Goal: Information Seeking & Learning: Find specific fact

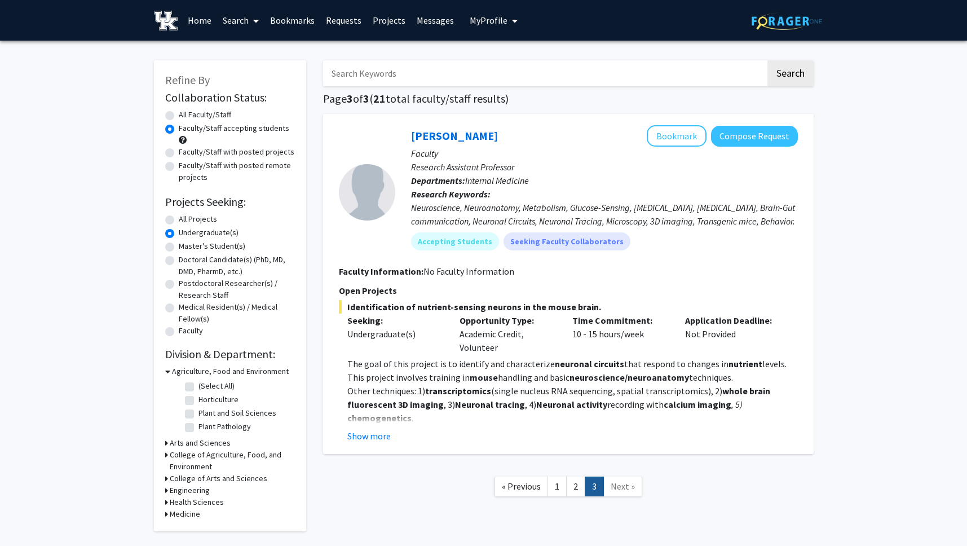
click at [558, 483] on link "1" at bounding box center [556, 486] width 19 height 20
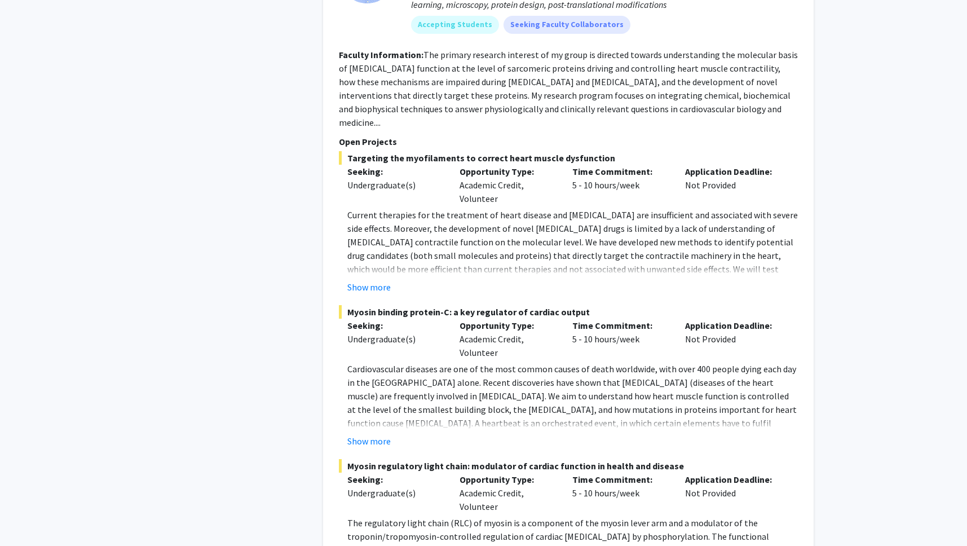
scroll to position [5630, 0]
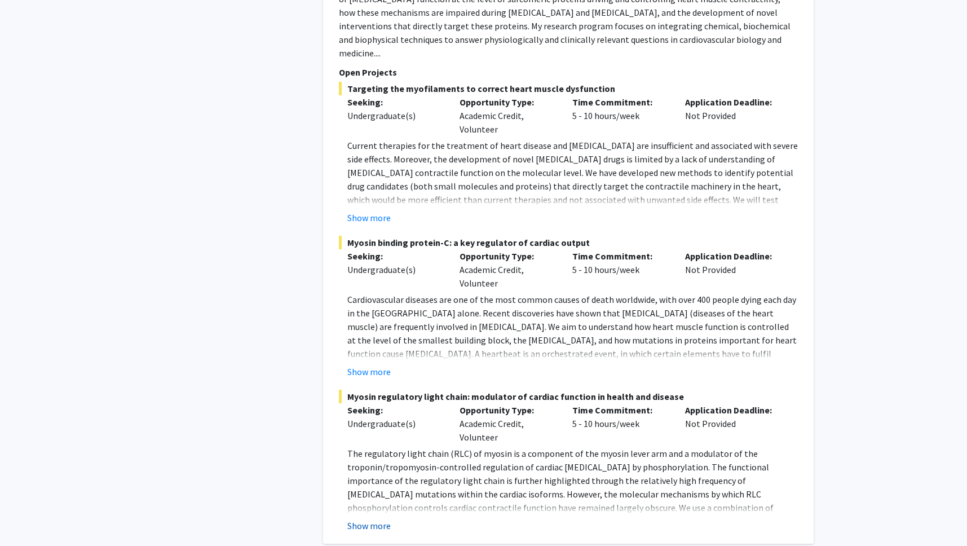
click at [384, 519] on button "Show more" at bounding box center [368, 526] width 43 height 14
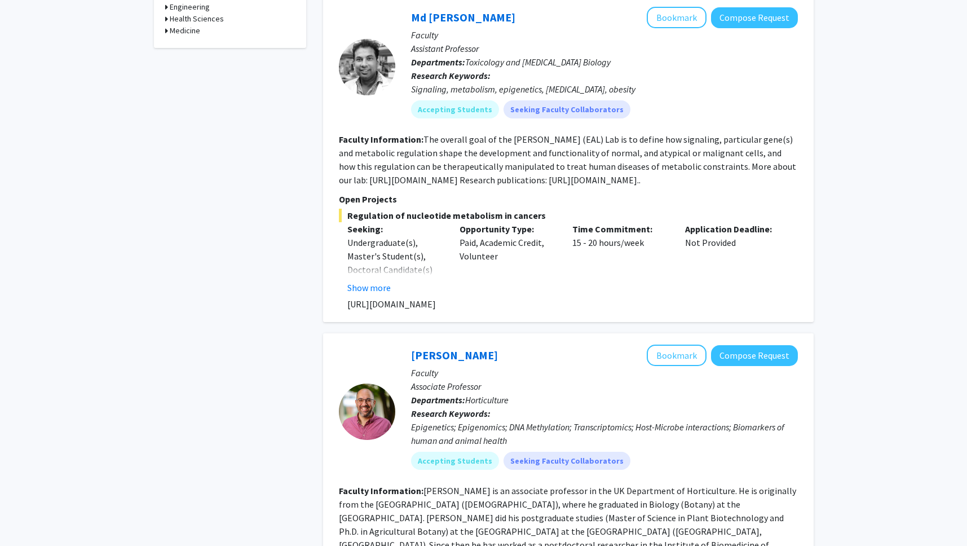
scroll to position [685, 0]
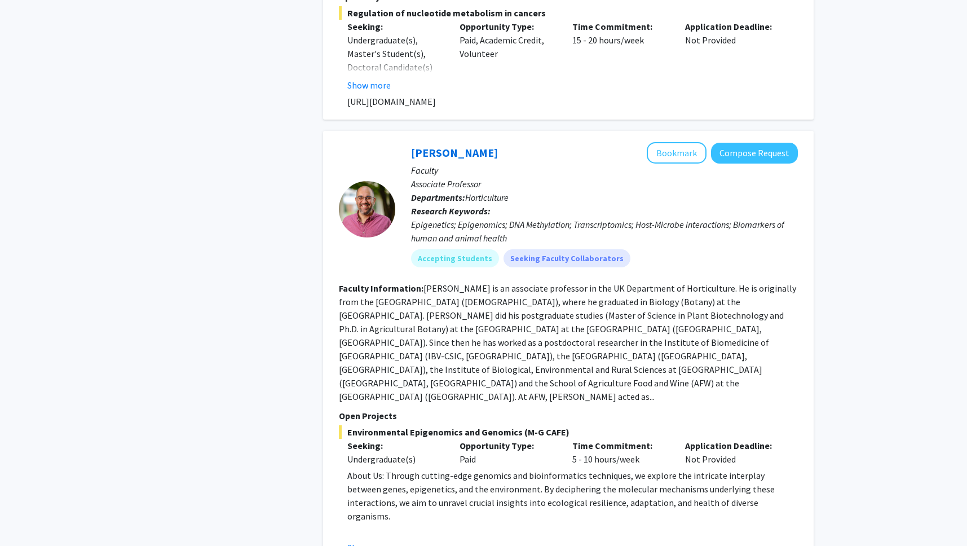
click at [382, 210] on div at bounding box center [367, 209] width 56 height 56
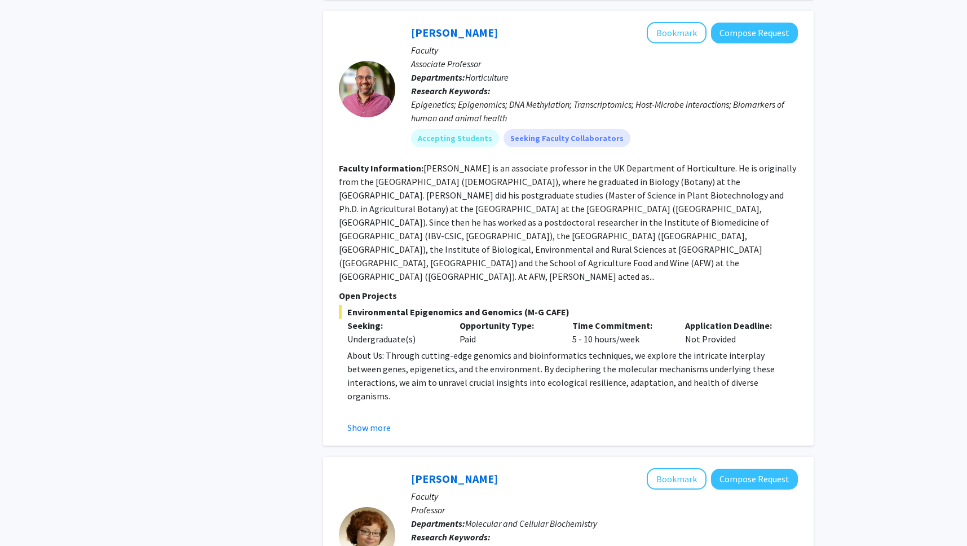
scroll to position [811, 0]
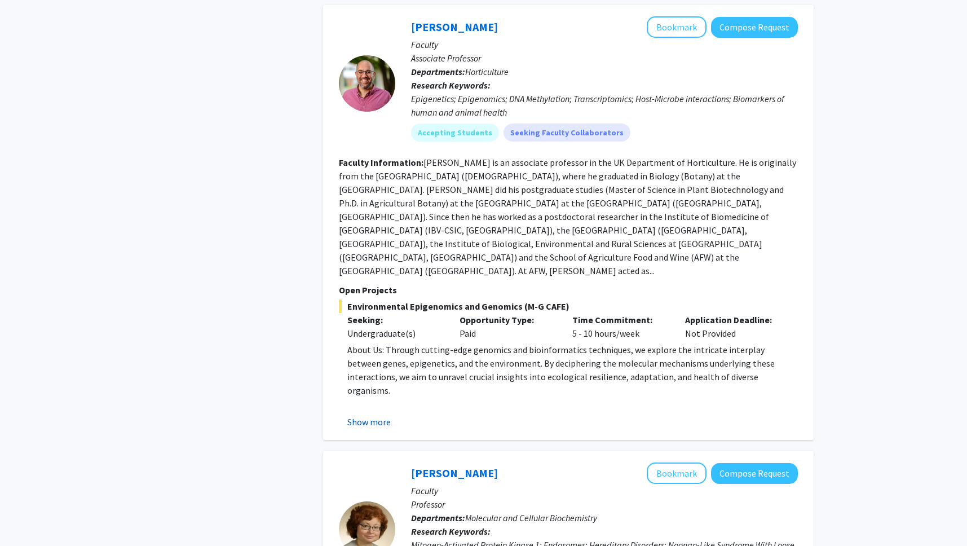
click at [380, 415] on button "Show more" at bounding box center [368, 422] width 43 height 14
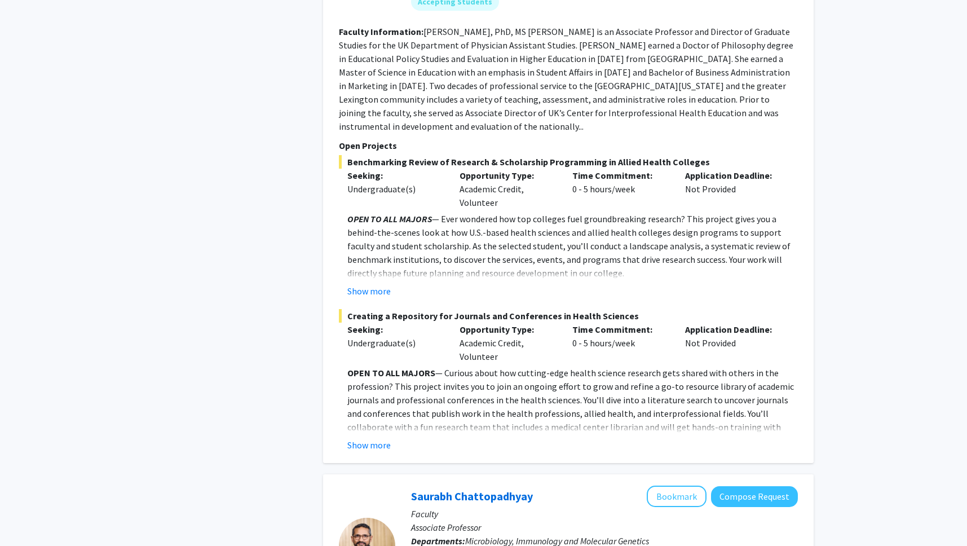
scroll to position [1997, 0]
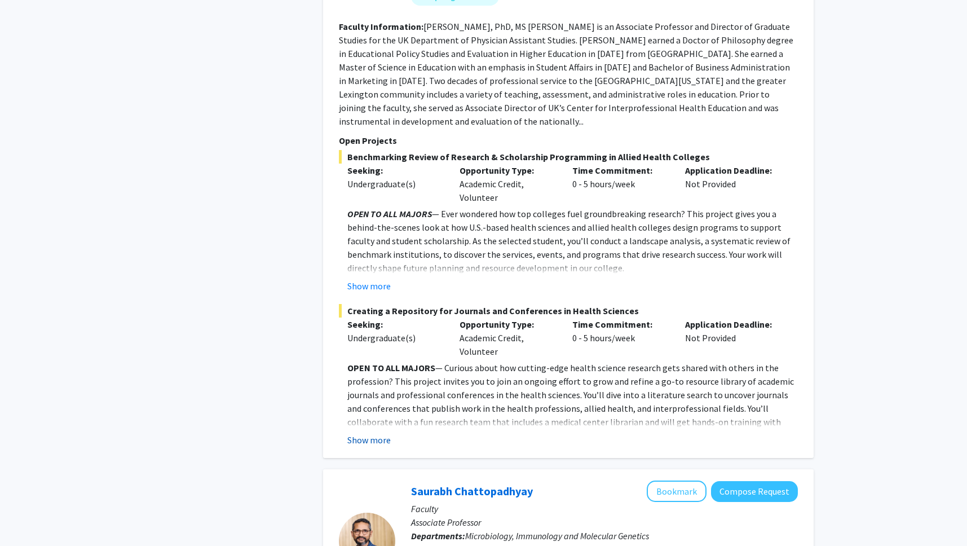
click at [382, 433] on button "Show more" at bounding box center [368, 440] width 43 height 14
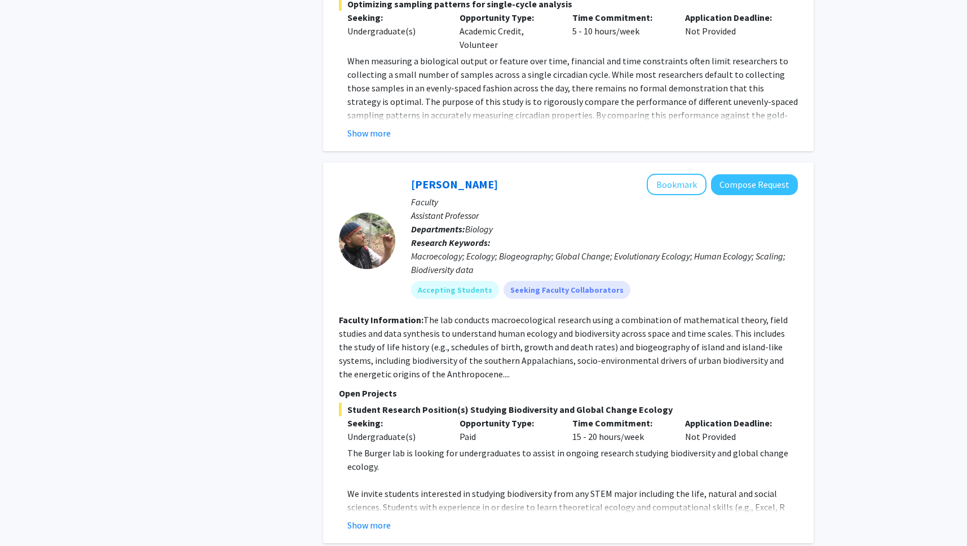
scroll to position [4416, 0]
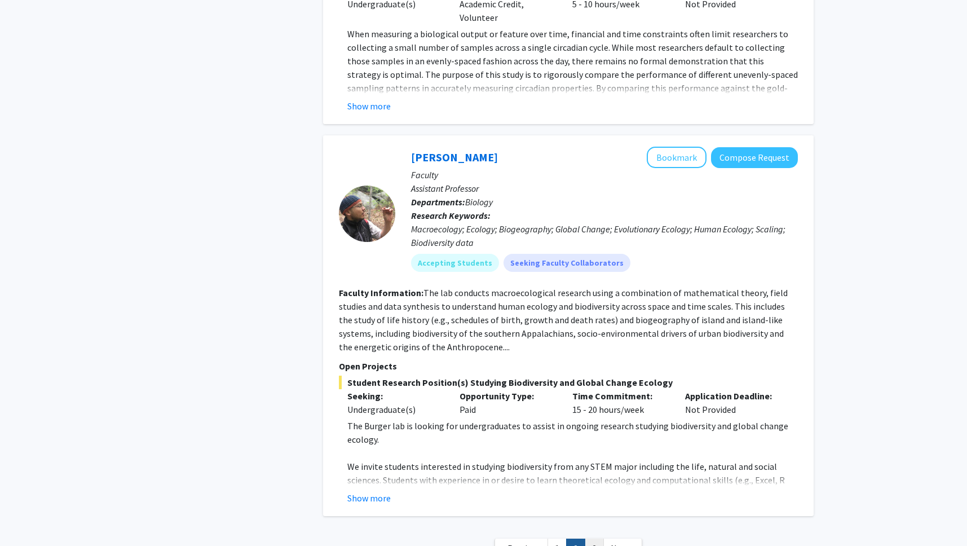
click at [597, 538] on link "3" at bounding box center [594, 548] width 19 height 20
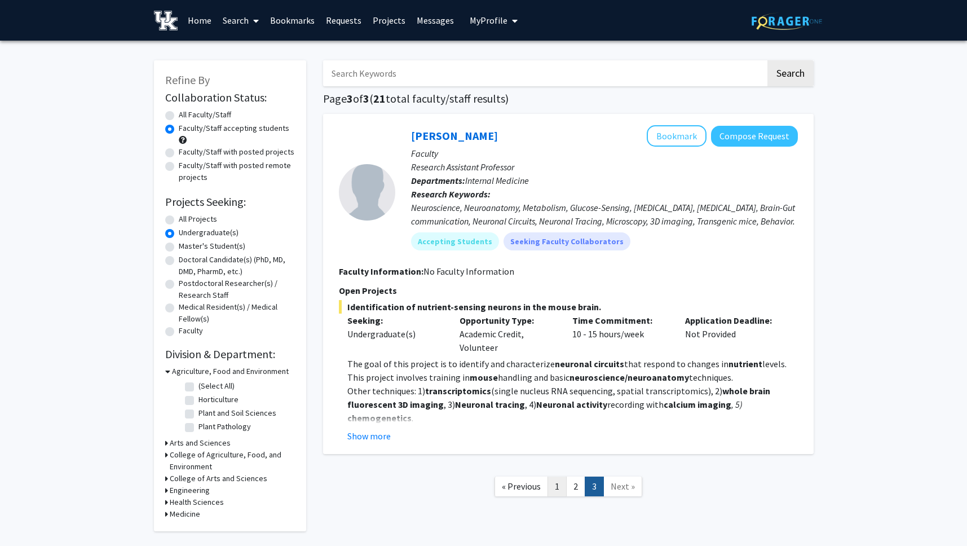
click at [559, 495] on link "1" at bounding box center [556, 486] width 19 height 20
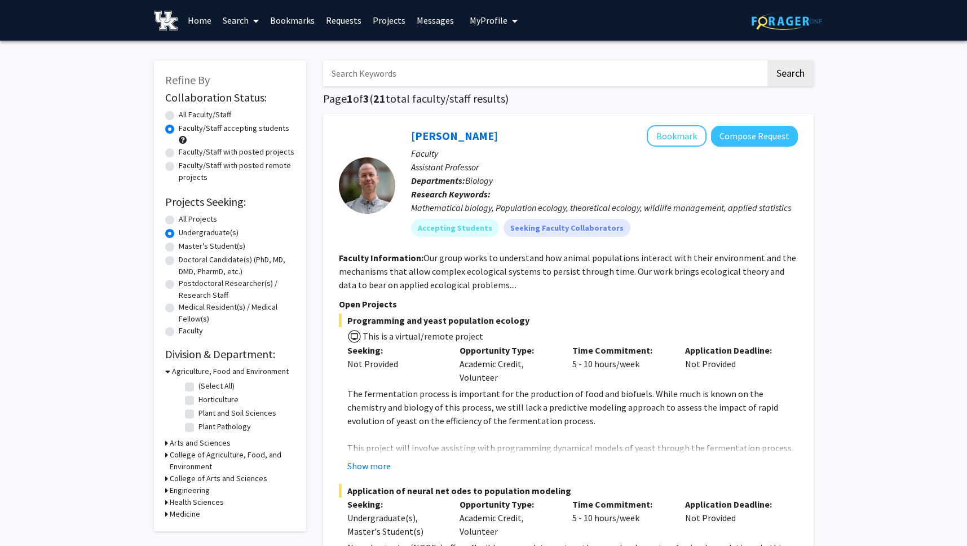
click at [180, 28] on link at bounding box center [168, 20] width 28 height 39
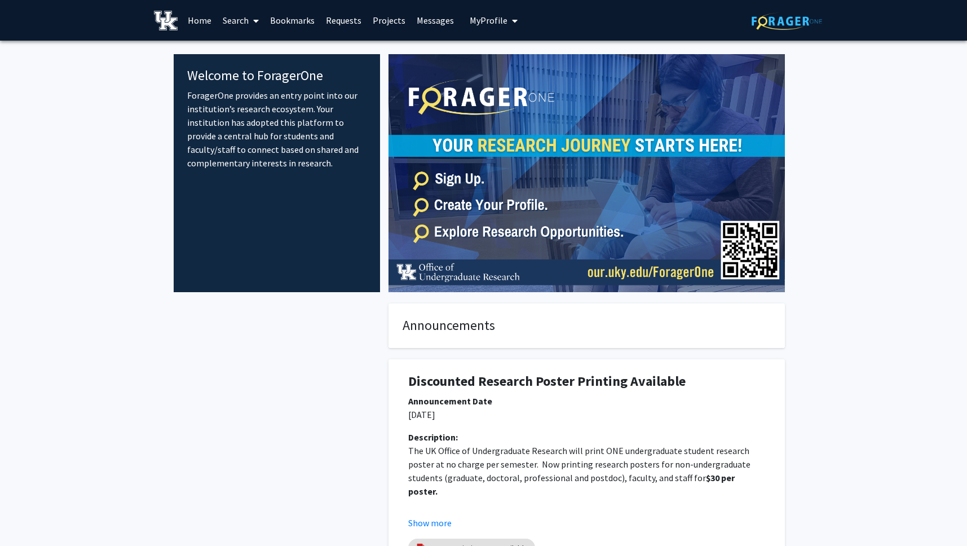
click at [639, 171] on img at bounding box center [586, 173] width 396 height 238
click at [251, 18] on span at bounding box center [254, 20] width 10 height 39
click at [267, 73] on span "Students" at bounding box center [251, 74] width 69 height 23
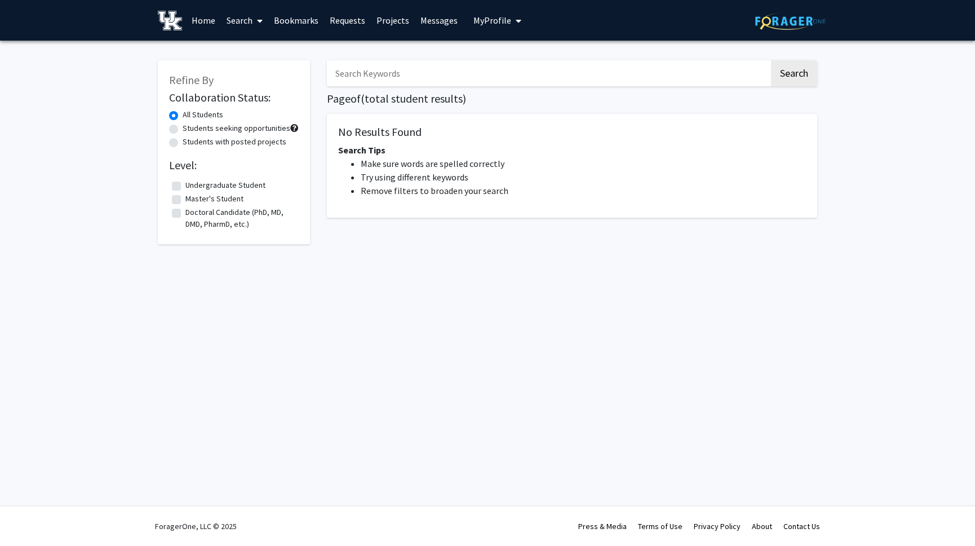
click at [256, 20] on span at bounding box center [258, 20] width 10 height 39
click at [265, 48] on span "Faculty/Staff" at bounding box center [262, 52] width 83 height 23
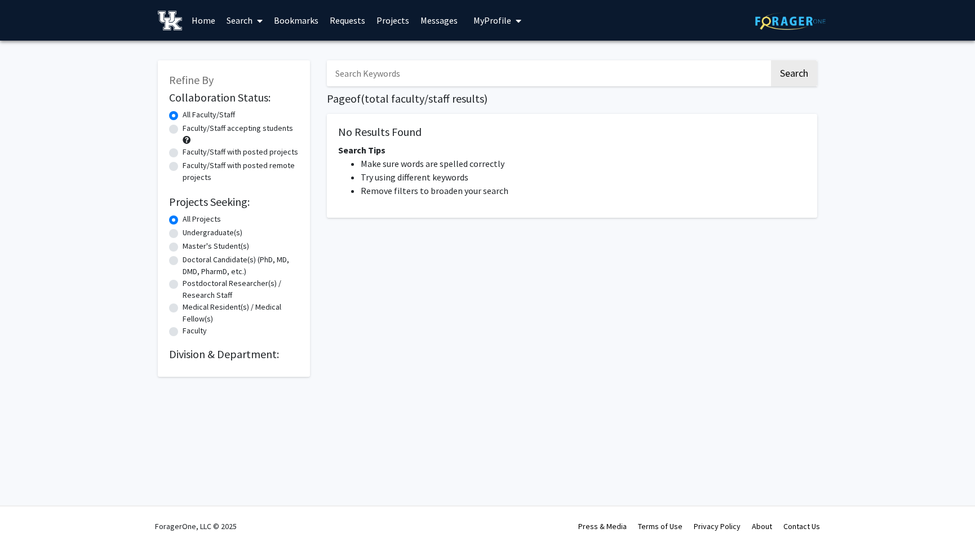
click at [262, 125] on label "Faculty/Staff accepting students" at bounding box center [238, 128] width 110 height 12
click at [190, 125] on input "Faculty/Staff accepting students" at bounding box center [186, 125] width 7 height 7
radio input "true"
click at [209, 232] on label "Undergraduate(s)" at bounding box center [213, 233] width 60 height 12
click at [190, 232] on input "Undergraduate(s)" at bounding box center [186, 230] width 7 height 7
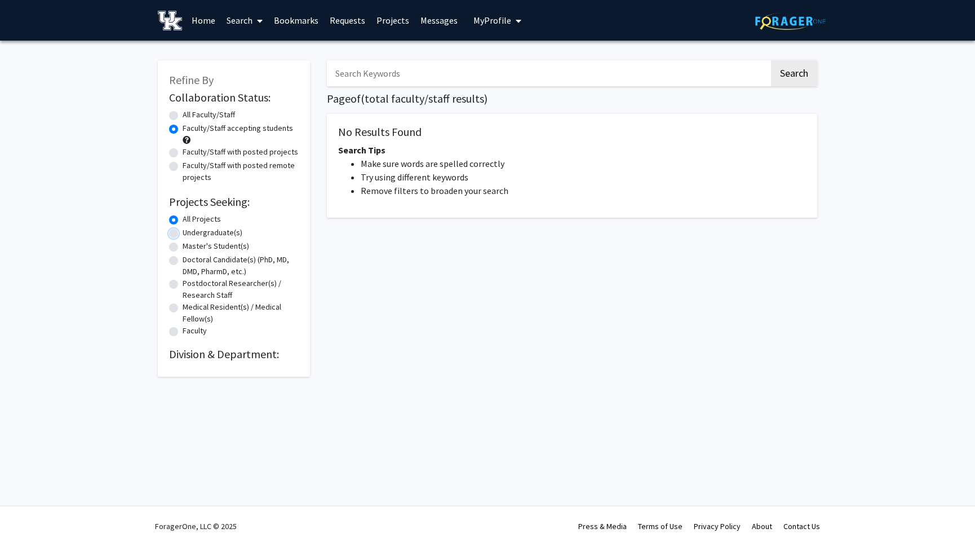
radio input "true"
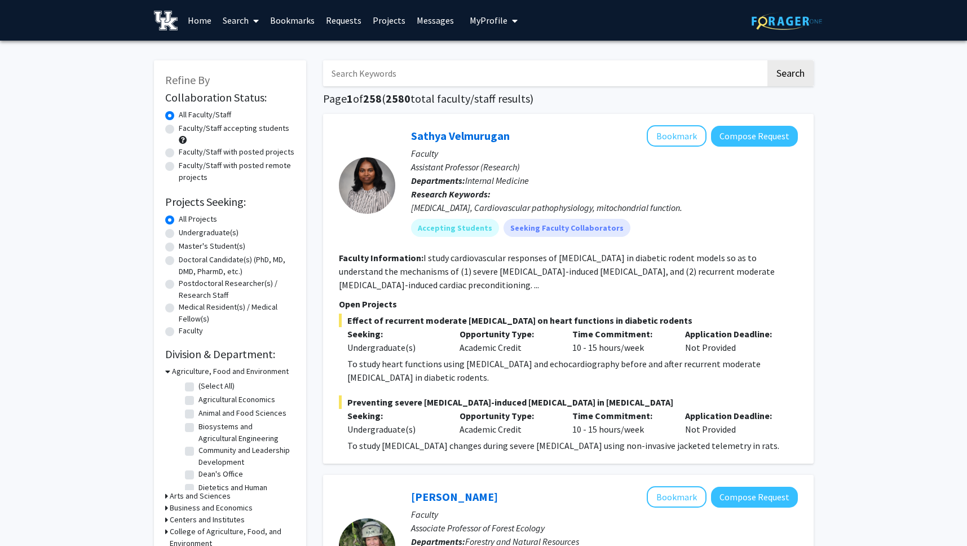
click at [246, 128] on label "Faculty/Staff accepting students" at bounding box center [234, 128] width 110 height 12
click at [186, 128] on input "Faculty/Staff accepting students" at bounding box center [182, 125] width 7 height 7
radio input "true"
click at [185, 230] on label "Undergraduate(s)" at bounding box center [209, 233] width 60 height 12
click at [185, 230] on input "Undergraduate(s)" at bounding box center [182, 230] width 7 height 7
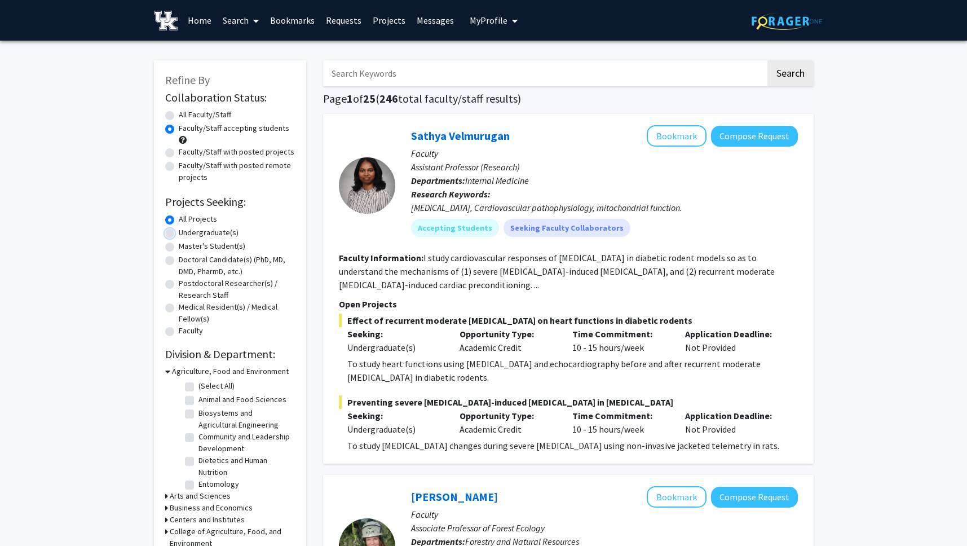
radio input "true"
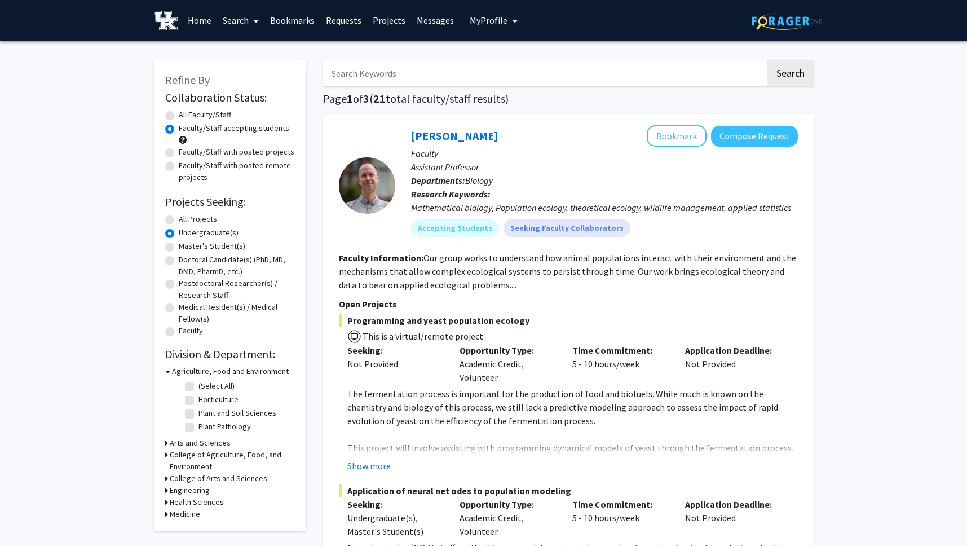
click at [380, 73] on input "Search Keywords" at bounding box center [544, 73] width 442 height 26
click at [217, 11] on link "Search" at bounding box center [240, 20] width 47 height 39
click at [244, 45] on span "Faculty/Staff" at bounding box center [258, 52] width 83 height 23
radio input "true"
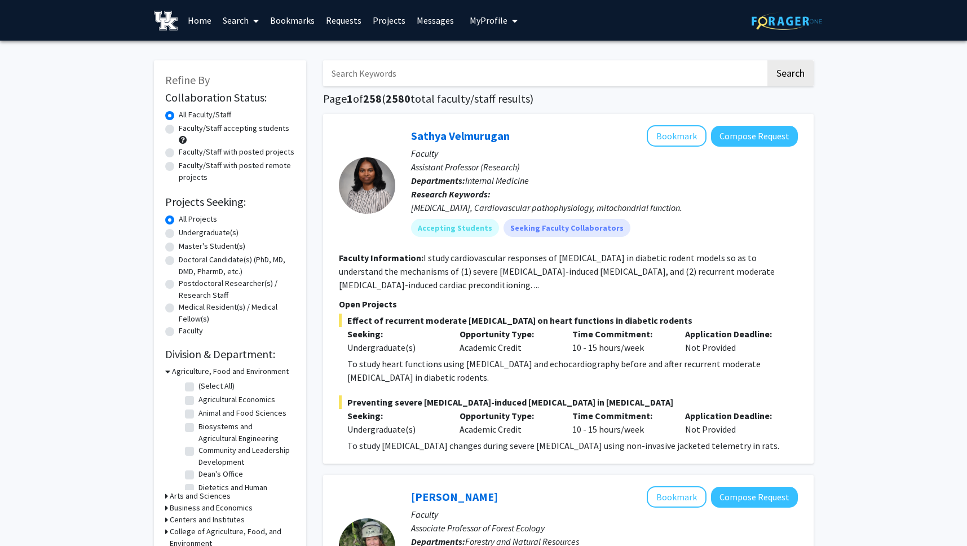
click at [394, 82] on input "Search Keywords" at bounding box center [544, 73] width 442 height 26
type input "[PERSON_NAME]"
click at [767, 60] on button "Search" at bounding box center [790, 73] width 46 height 26
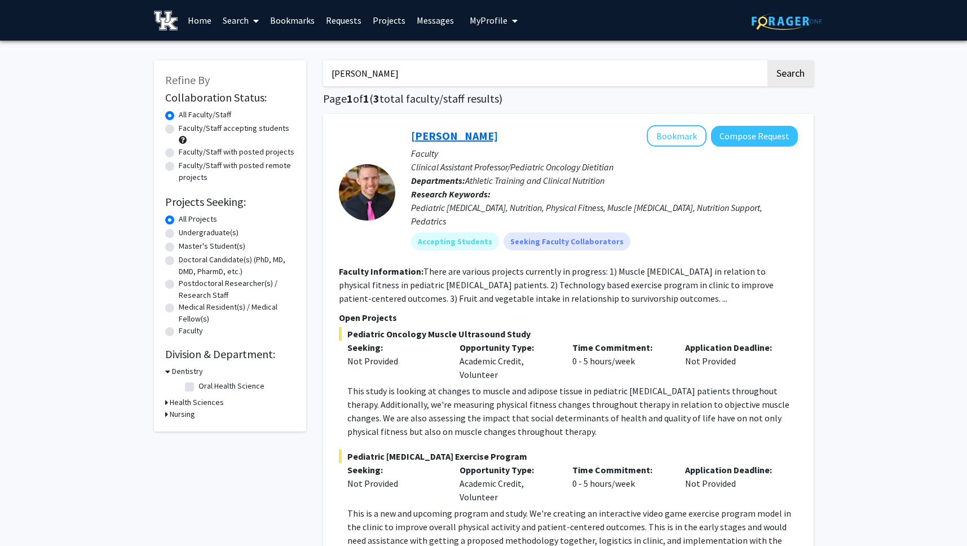
click at [442, 134] on link "[PERSON_NAME]" at bounding box center [454, 136] width 87 height 14
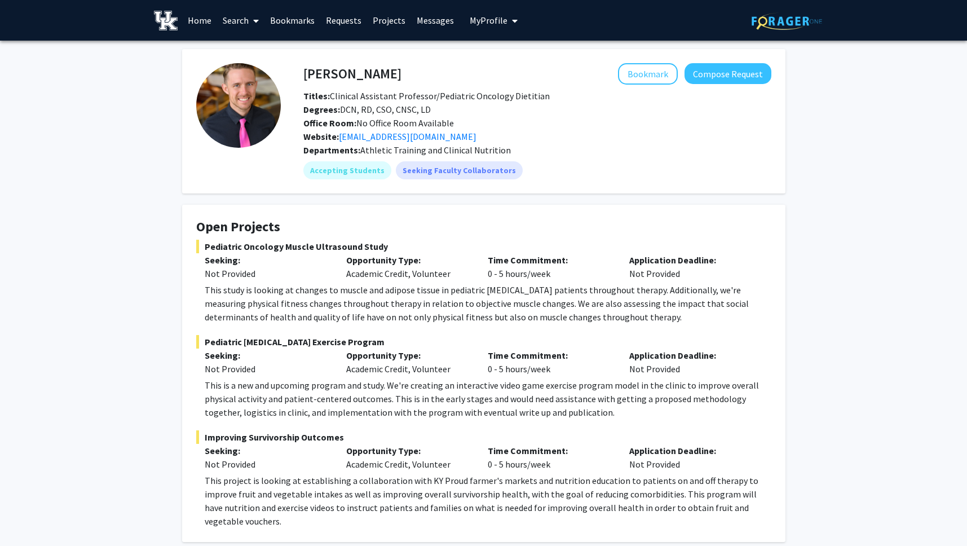
click at [441, 101] on span "Titles: Clinical Assistant Professor/Pediatric Oncology Dietitian" at bounding box center [426, 95] width 246 height 11
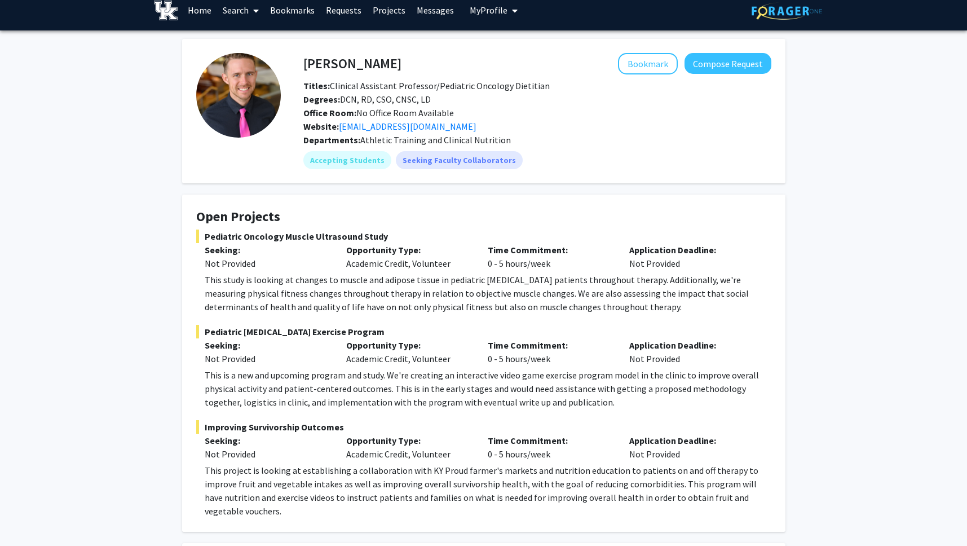
scroll to position [5, 0]
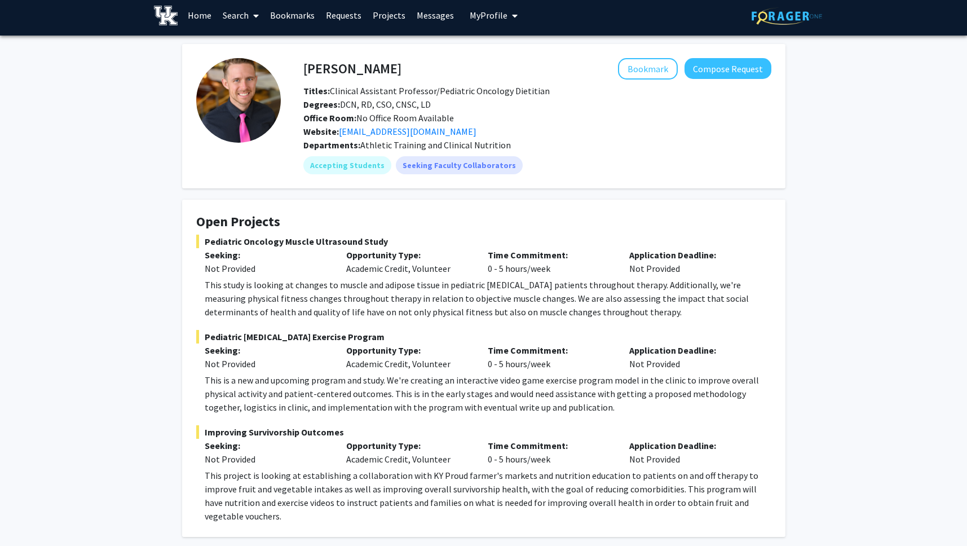
click at [378, 17] on link "Projects" at bounding box center [389, 14] width 44 height 39
